Goal: Task Accomplishment & Management: Manage account settings

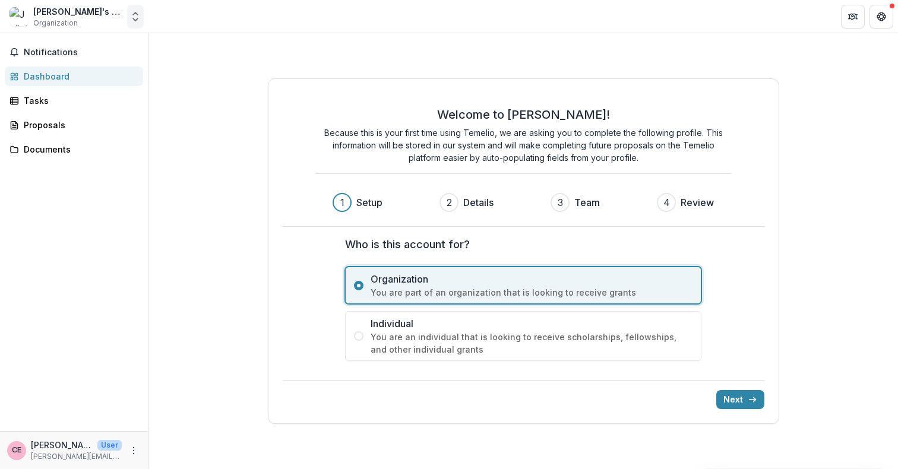
click at [135, 17] on icon "Open entity switcher" at bounding box center [135, 17] width 12 height 12
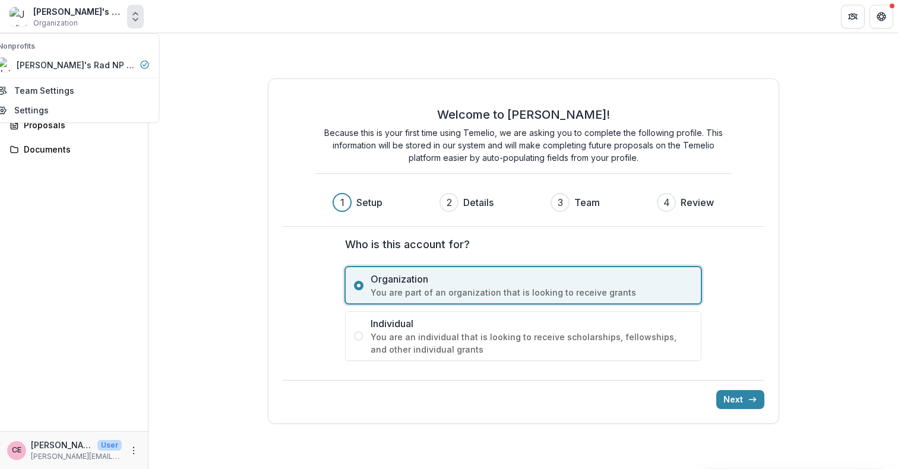
click at [135, 17] on icon "Open entity switcher" at bounding box center [135, 17] width 12 height 12
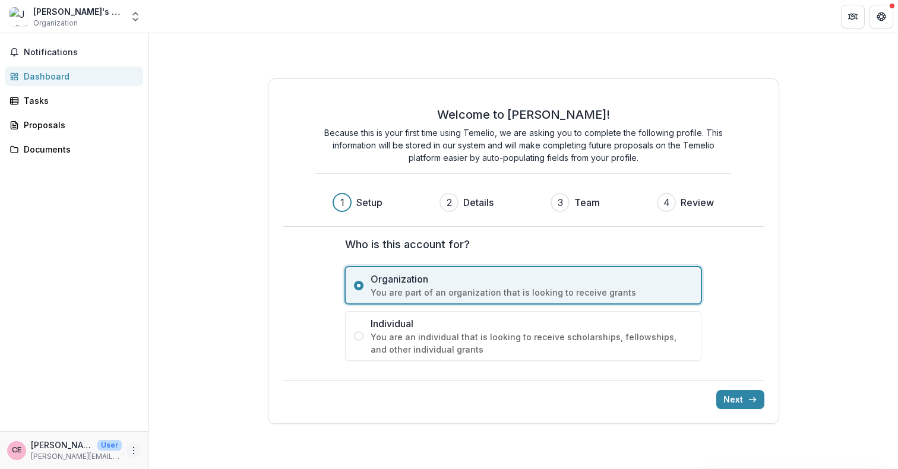
click at [136, 454] on icon "More" at bounding box center [134, 451] width 10 height 10
click at [210, 425] on link "Settings" at bounding box center [211, 426] width 127 height 20
click at [736, 404] on button "Next" at bounding box center [740, 399] width 48 height 19
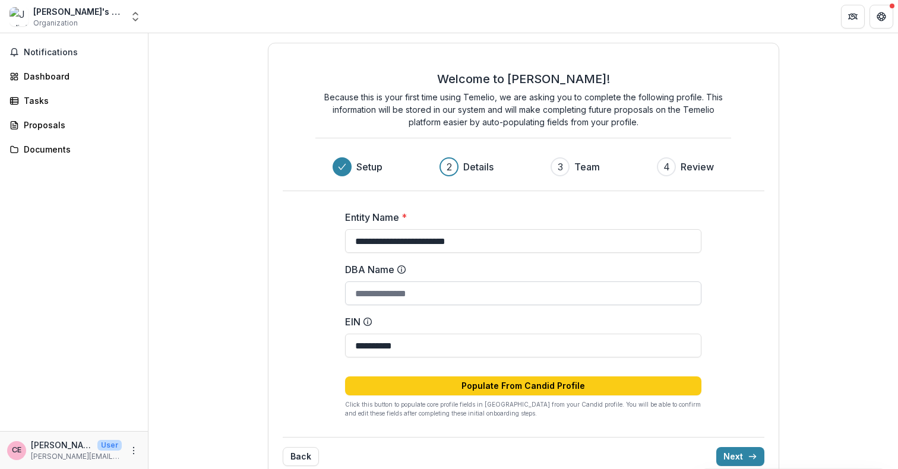
scroll to position [21, 0]
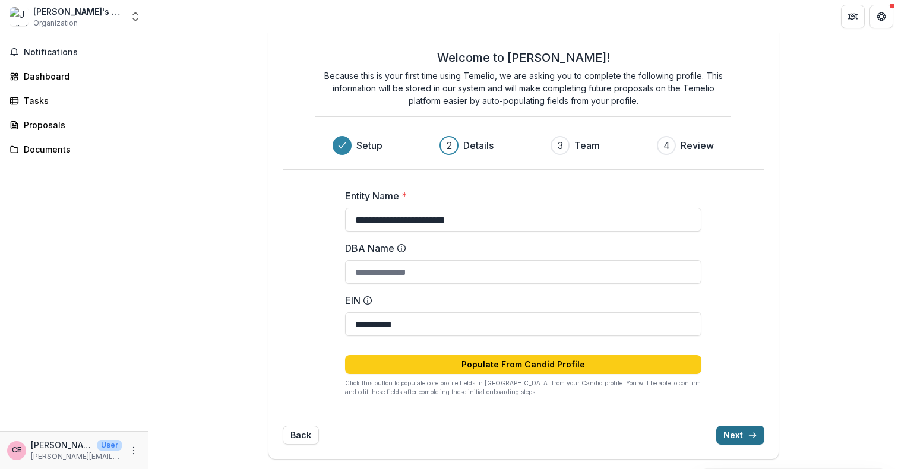
click at [748, 437] on icon "submit" at bounding box center [753, 436] width 10 height 10
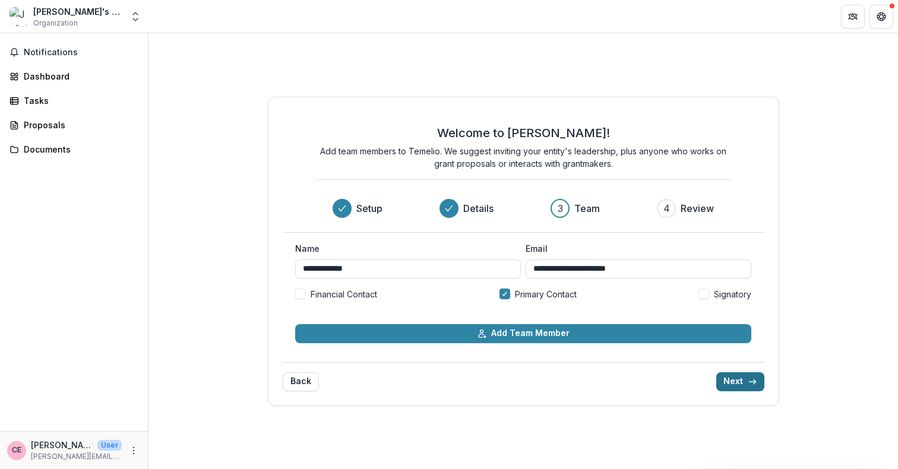
scroll to position [0, 0]
click at [729, 295] on span "Signatory" at bounding box center [732, 294] width 37 height 12
click at [751, 383] on icon "submit" at bounding box center [753, 382] width 10 height 10
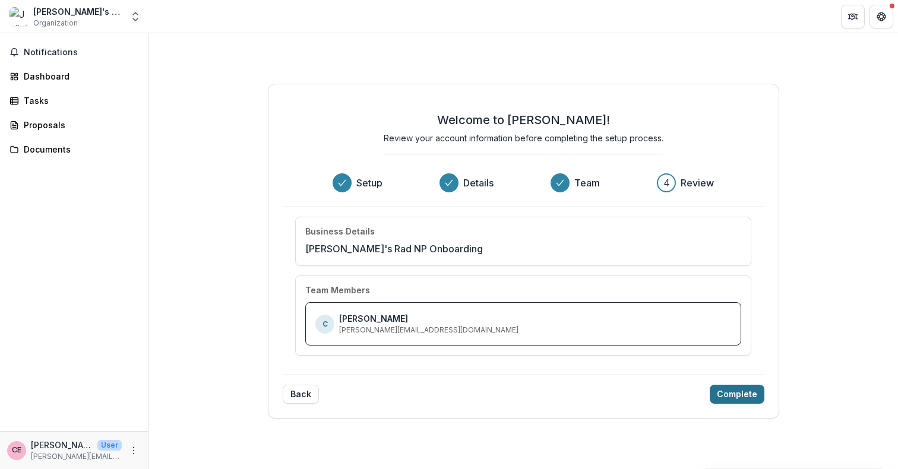
click at [442, 317] on div "C Cynthia Erivo julie+rad@trytemelio.com" at bounding box center [523, 323] width 416 height 23
click at [736, 397] on button "Complete" at bounding box center [737, 394] width 55 height 19
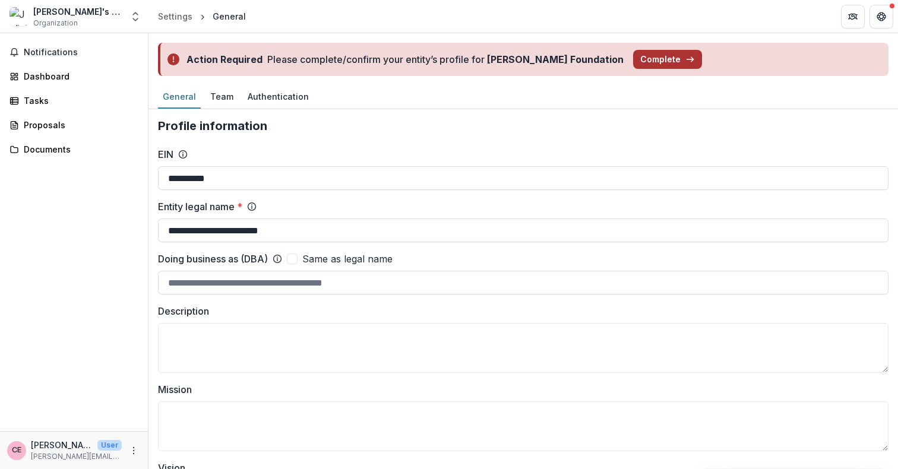
click at [633, 57] on button "Complete" at bounding box center [667, 59] width 69 height 19
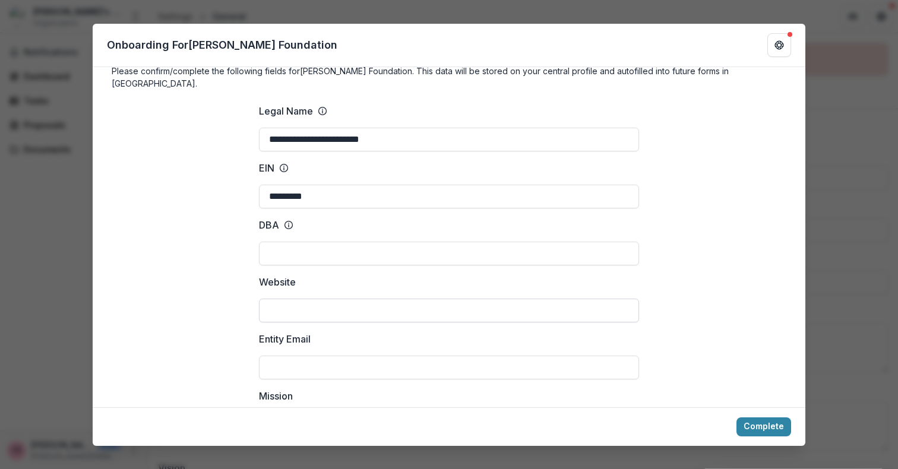
scroll to position [1, 0]
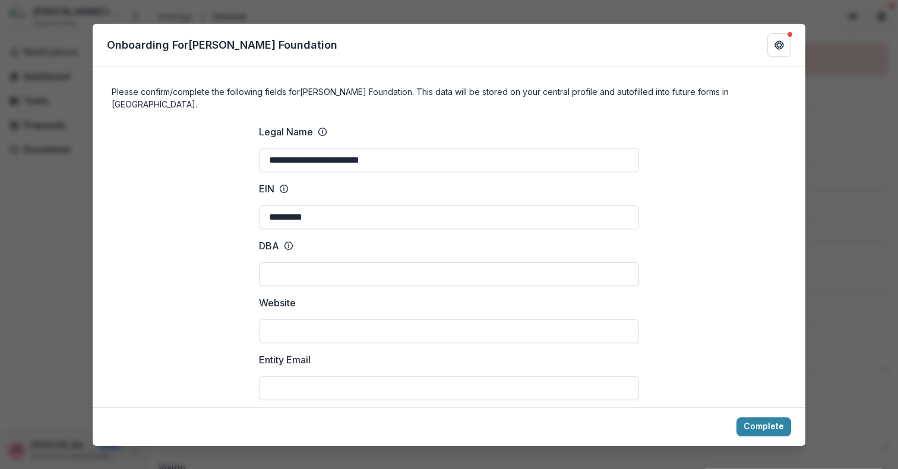
click at [381, 263] on input "DBA" at bounding box center [449, 275] width 380 height 24
drag, startPoint x: 408, startPoint y: 159, endPoint x: 181, endPoint y: 132, distance: 229.0
click at [333, 263] on input "DBA" at bounding box center [449, 275] width 380 height 24
paste input "**********"
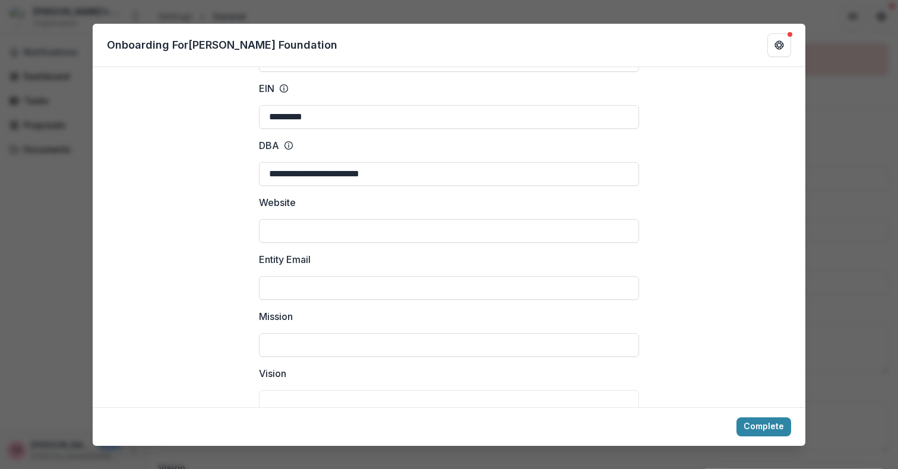
scroll to position [0, 0]
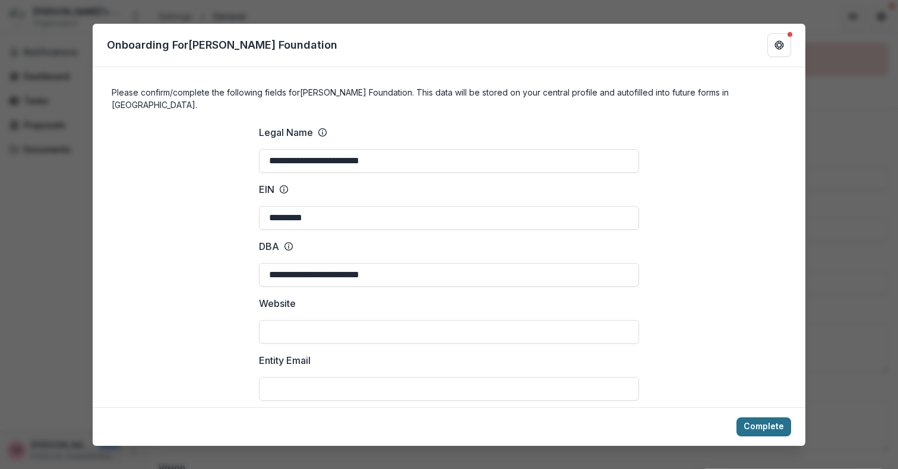
type input "**********"
click at [777, 429] on button "Complete" at bounding box center [763, 427] width 55 height 19
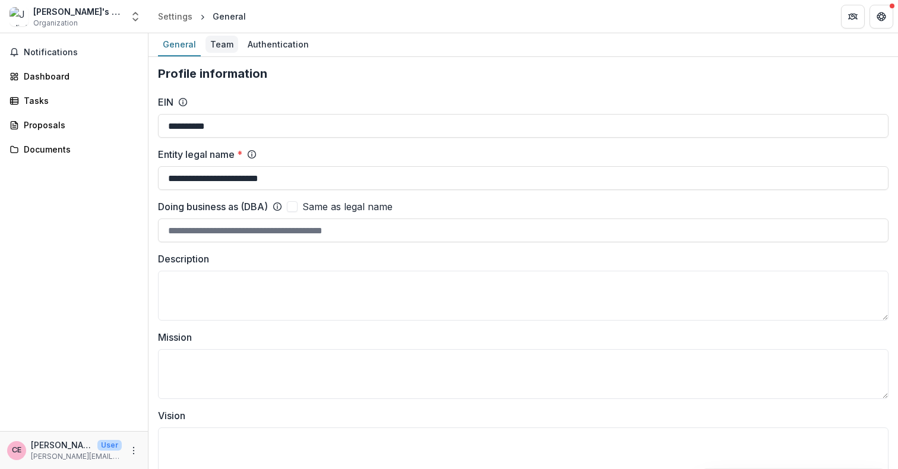
click at [211, 42] on div "Team" at bounding box center [222, 44] width 33 height 17
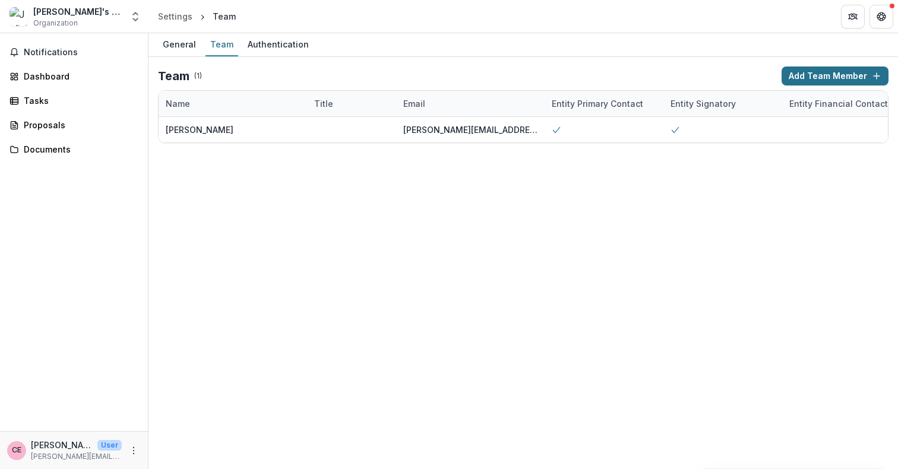
click at [811, 75] on button "Add Team Member" at bounding box center [835, 76] width 107 height 19
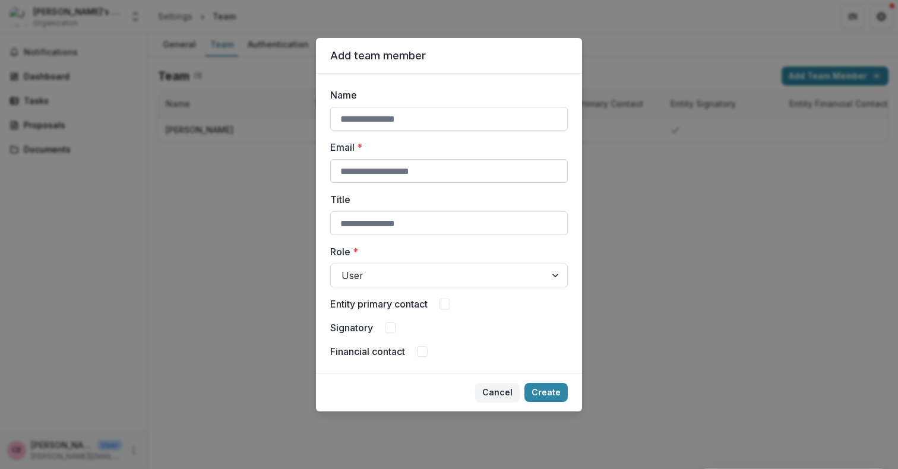
click at [409, 173] on input "Email *" at bounding box center [449, 171] width 238 height 24
type input "**********"
click at [441, 141] on label "Email *" at bounding box center [445, 147] width 230 height 14
click at [441, 159] on input "**********" at bounding box center [449, 171] width 238 height 24
click at [435, 124] on input "Name" at bounding box center [449, 119] width 238 height 24
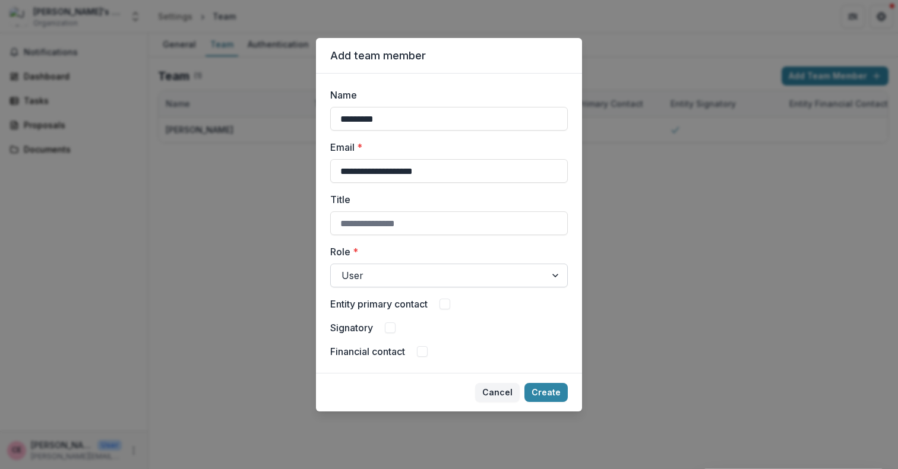
type input "*********"
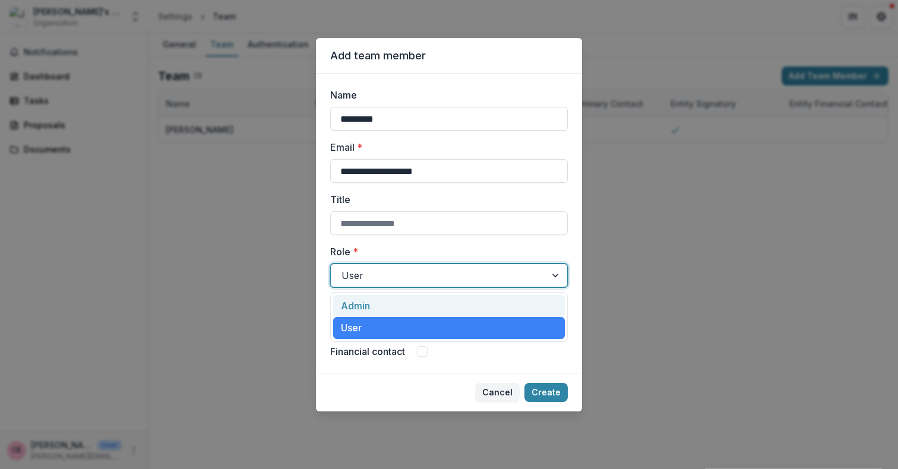
click at [387, 282] on div at bounding box center [439, 275] width 194 height 17
click at [383, 306] on div "Admin" at bounding box center [449, 306] width 232 height 22
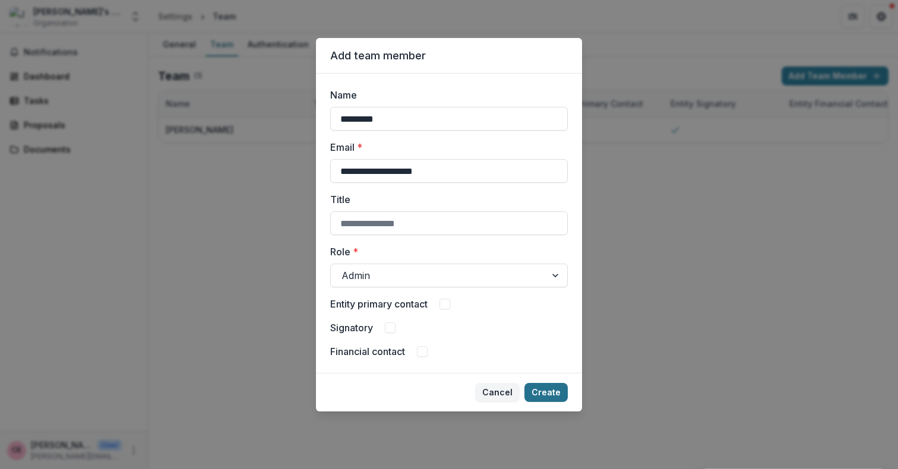
click at [554, 393] on button "Create" at bounding box center [545, 392] width 43 height 19
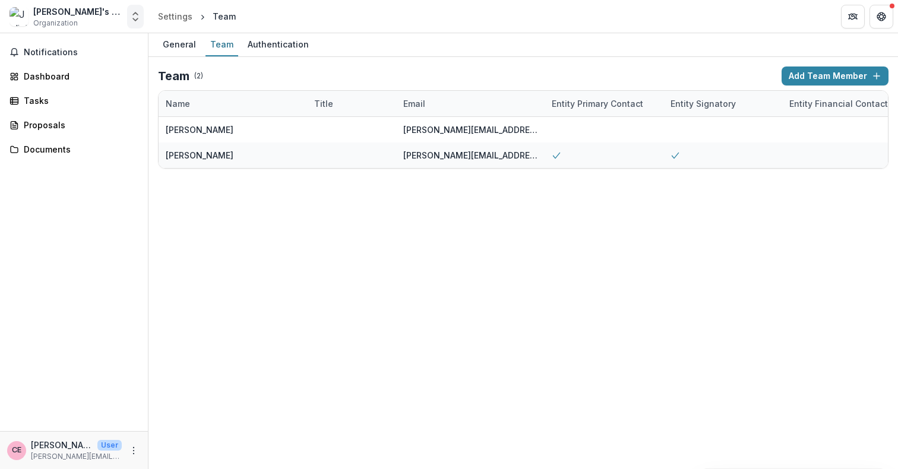
click at [137, 19] on polyline "Open entity switcher" at bounding box center [135, 19] width 5 height 2
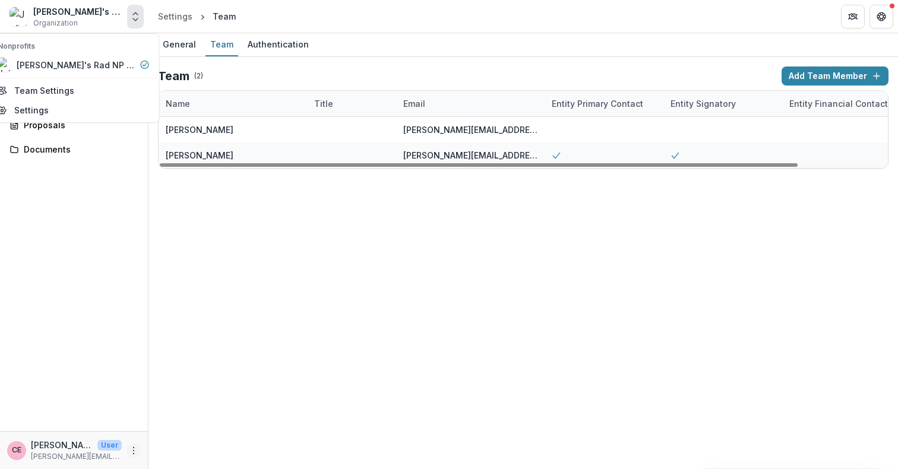
click at [129, 455] on button "More" at bounding box center [134, 451] width 14 height 14
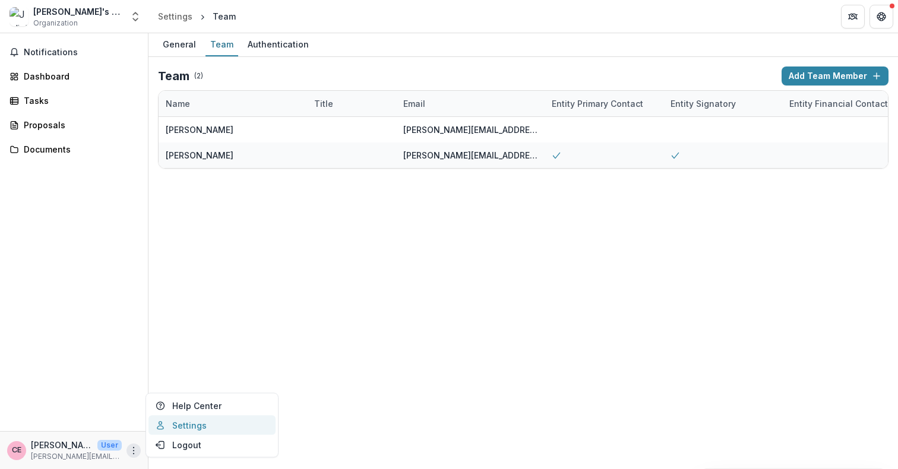
click at [185, 427] on link "Settings" at bounding box center [211, 426] width 127 height 20
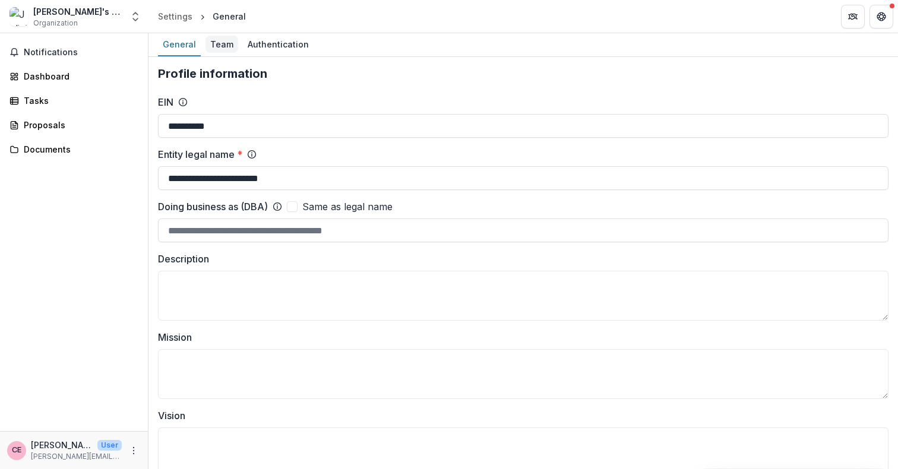
click at [220, 52] on div "Team" at bounding box center [222, 44] width 33 height 17
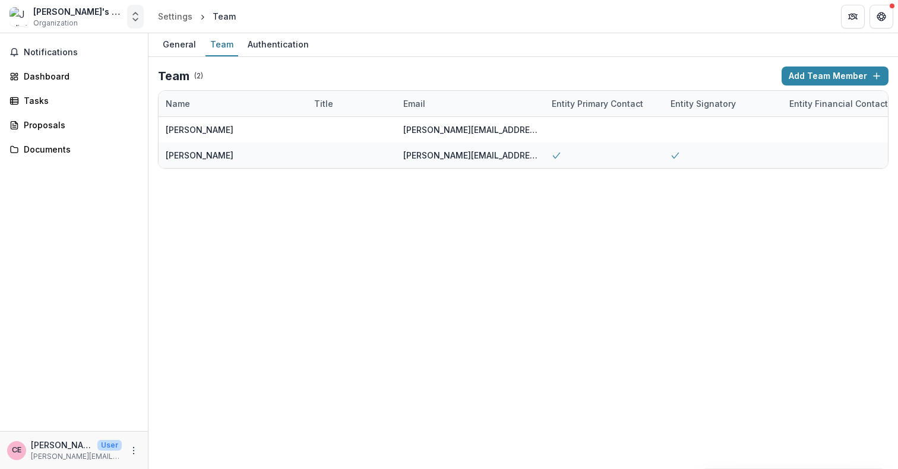
click at [140, 13] on icon "Open entity switcher" at bounding box center [135, 17] width 12 height 12
click at [140, 16] on icon "Open entity switcher" at bounding box center [135, 17] width 12 height 12
click at [132, 450] on icon "More" at bounding box center [134, 451] width 10 height 10
click at [184, 442] on button "Logout" at bounding box center [211, 445] width 127 height 20
